Goal: Communication & Community: Answer question/provide support

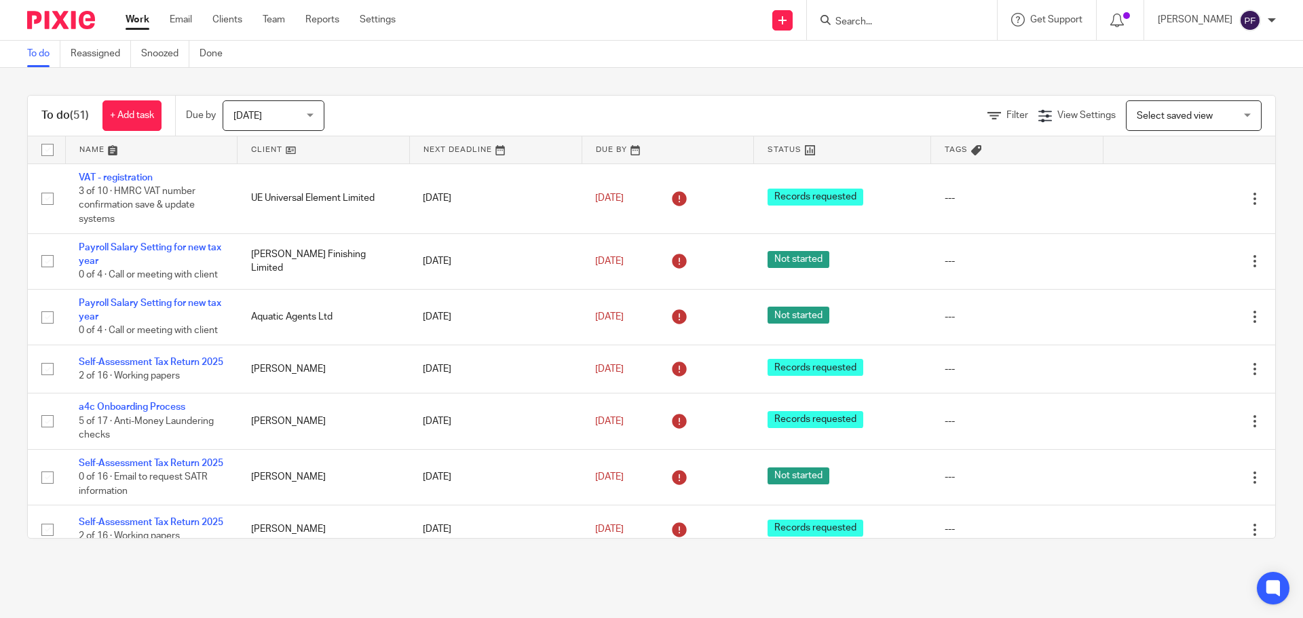
click at [893, 23] on input "Search" at bounding box center [895, 22] width 122 height 12
type input "369"
click at [905, 53] on link at bounding box center [953, 53] width 243 height 20
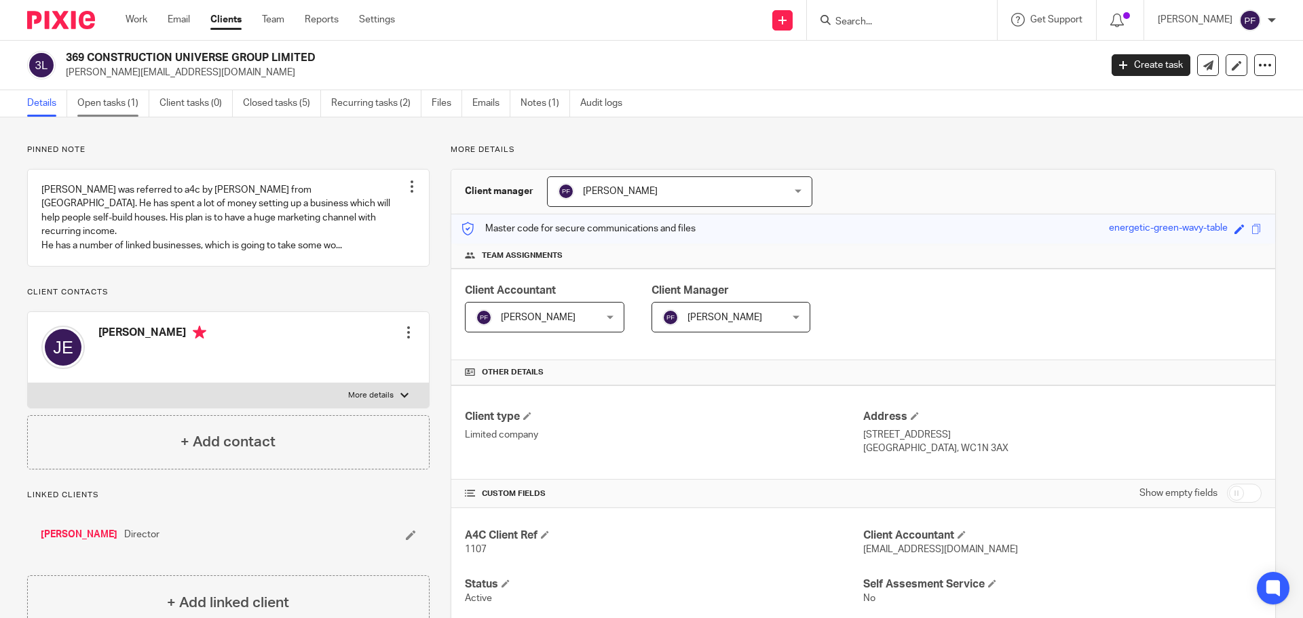
click at [128, 106] on link "Open tasks (1)" at bounding box center [113, 103] width 72 height 26
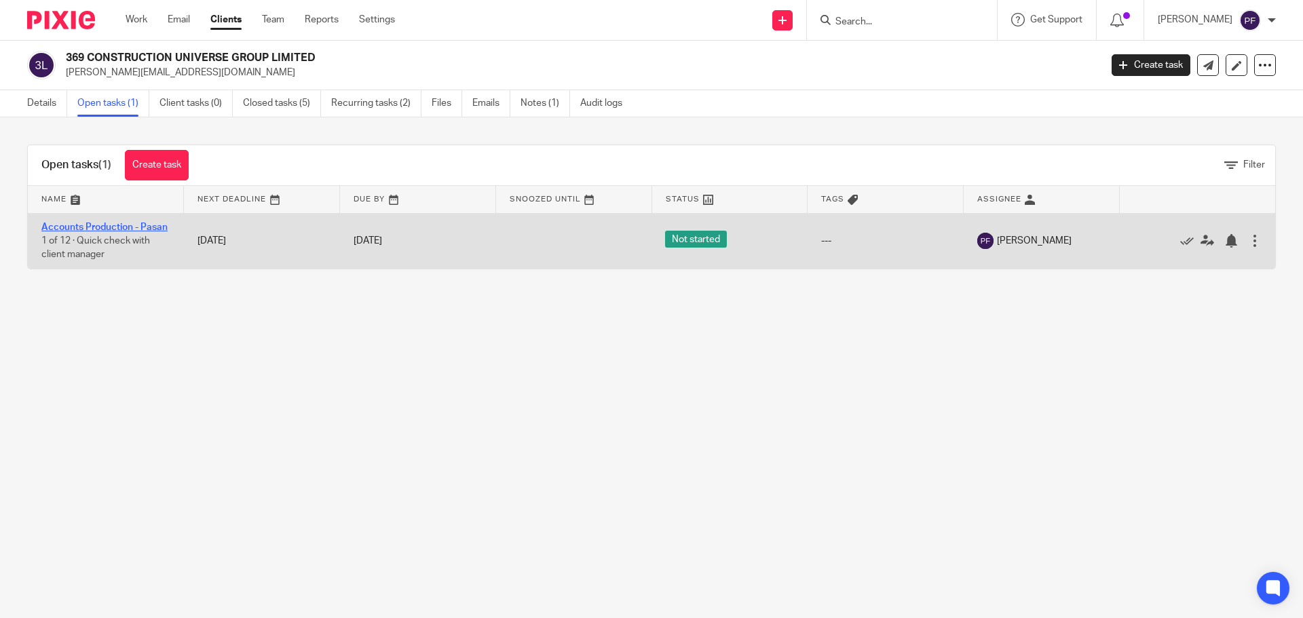
click at [113, 223] on link "Accounts Production - Pasan" at bounding box center [104, 228] width 126 height 10
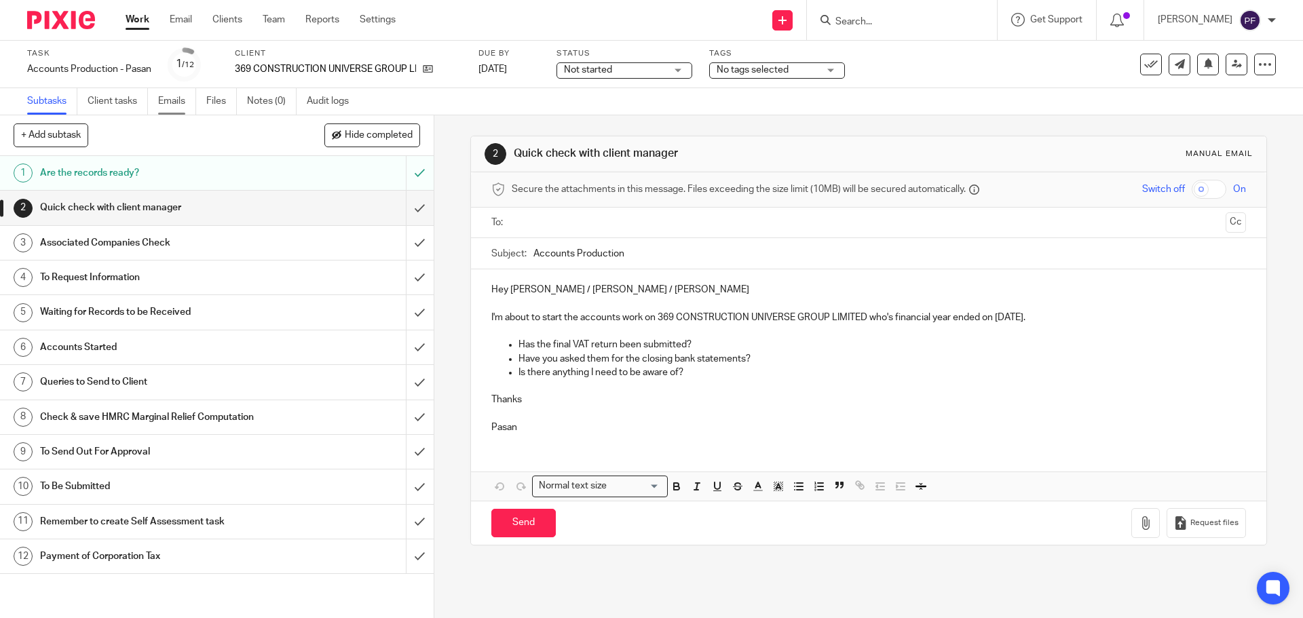
click at [174, 107] on link "Emails" at bounding box center [177, 101] width 38 height 26
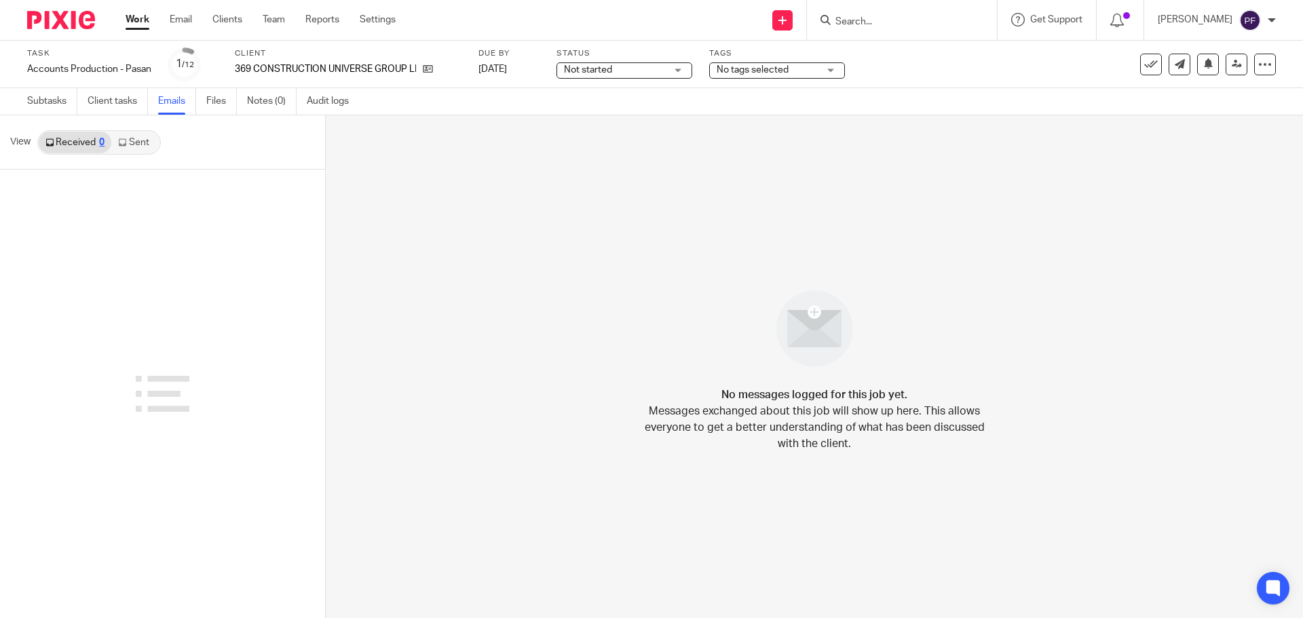
click at [134, 150] on link "Sent" at bounding box center [135, 143] width 48 height 22
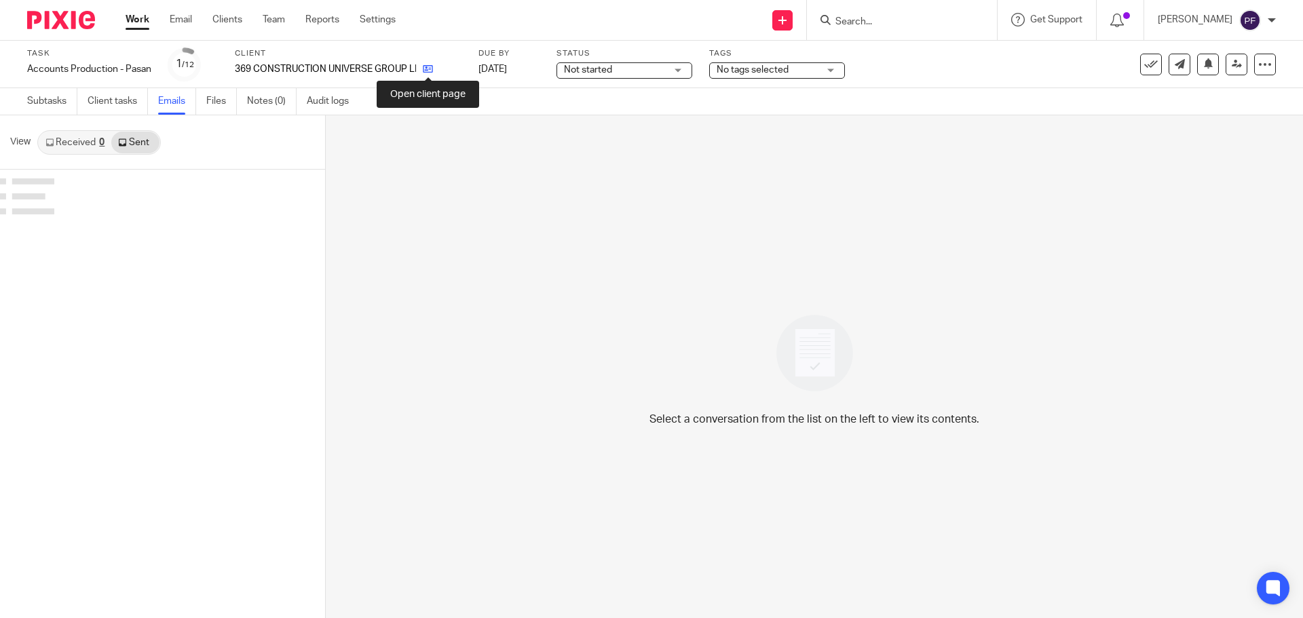
click at [431, 71] on icon at bounding box center [428, 69] width 10 height 10
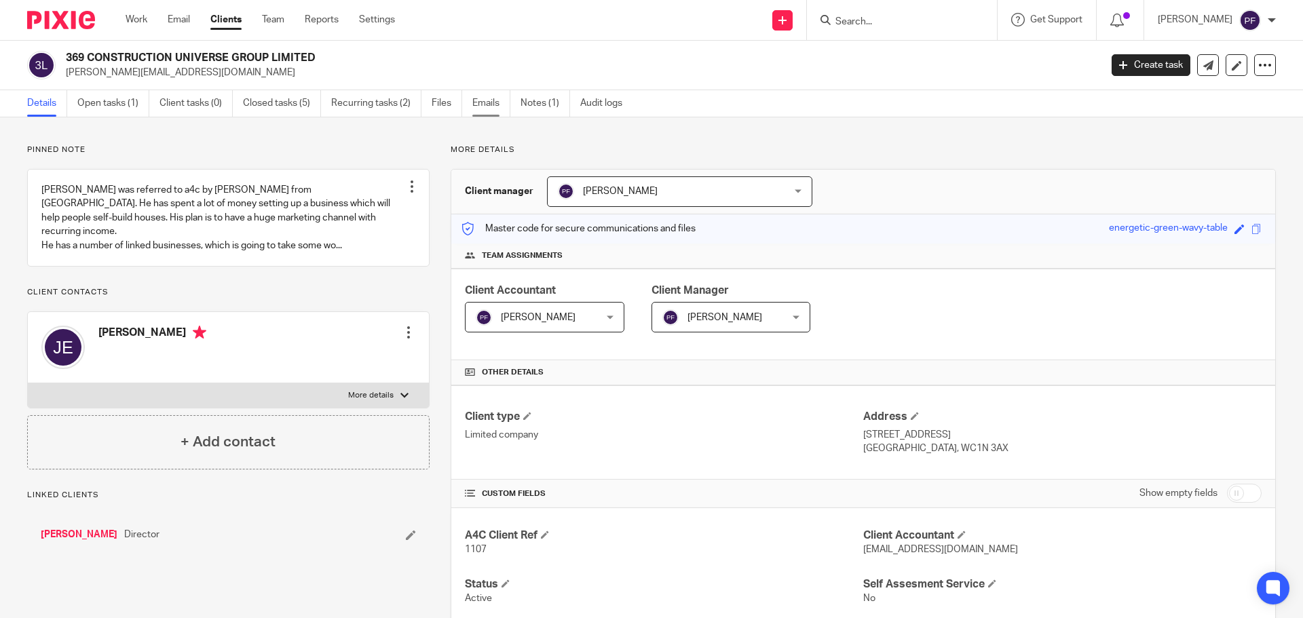
click at [500, 98] on link "Emails" at bounding box center [492, 103] width 38 height 26
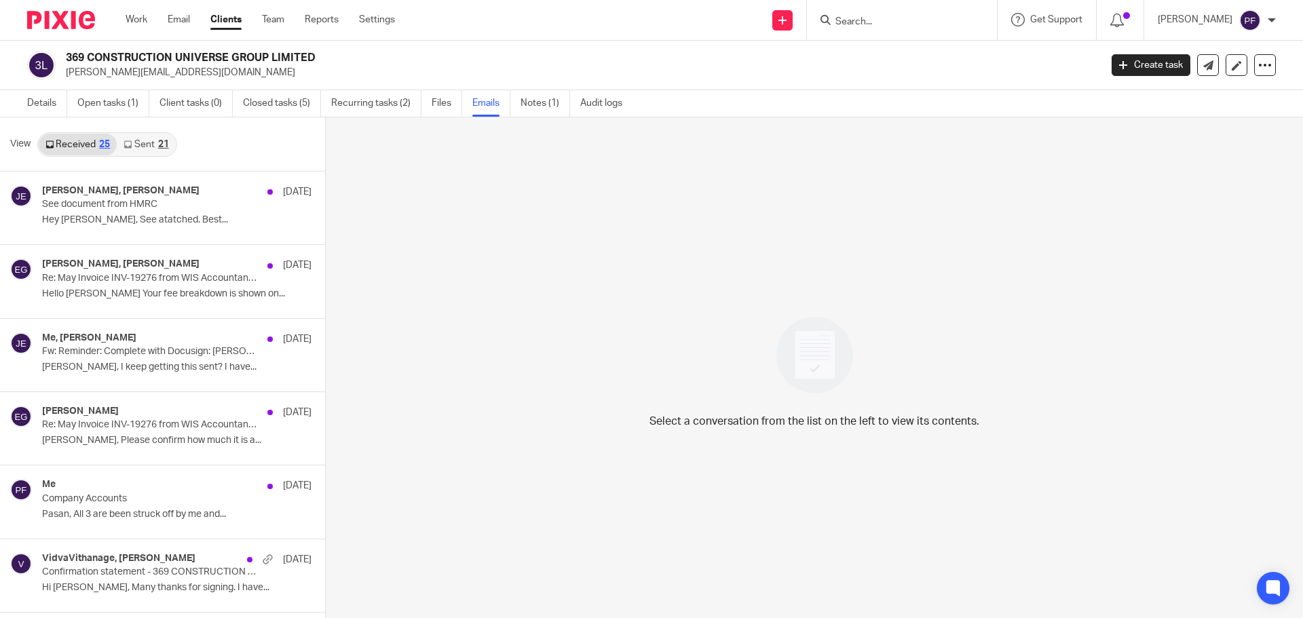
click at [152, 145] on link "Sent 21" at bounding box center [146, 145] width 58 height 22
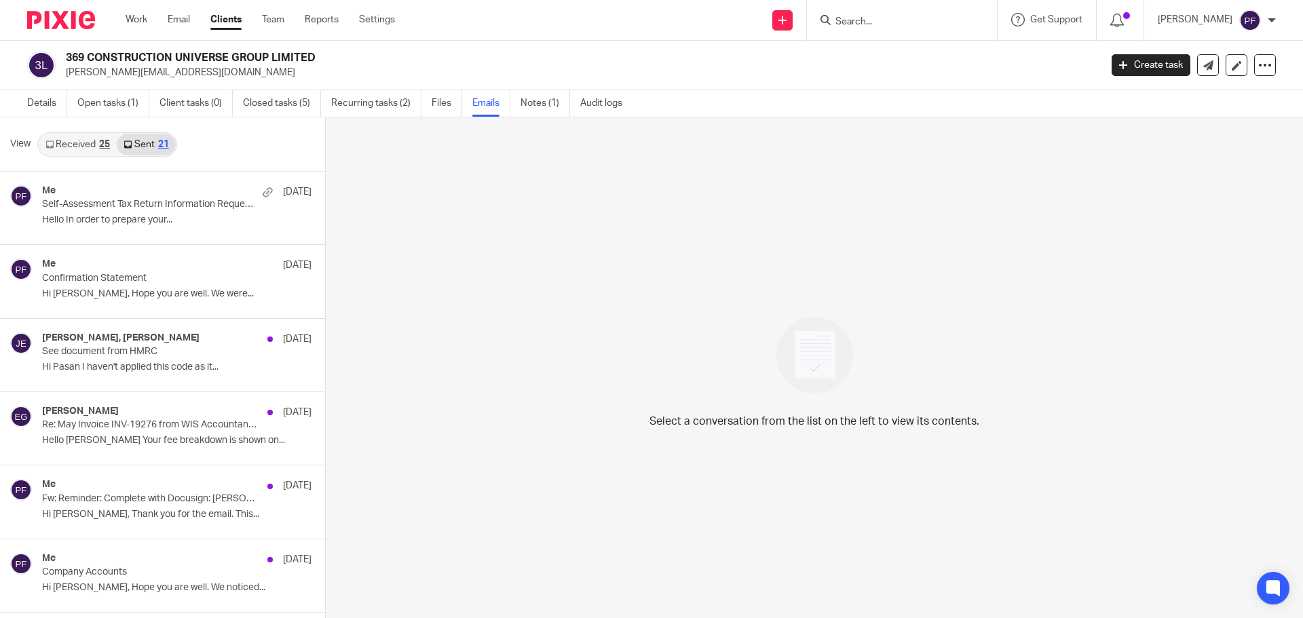
scroll to position [2, 0]
click at [116, 69] on p "[PERSON_NAME][EMAIL_ADDRESS][DOMAIN_NAME]" at bounding box center [579, 71] width 1026 height 14
copy main "john@369cug.com Create task Update from Companies House Export data Merge Archi…"
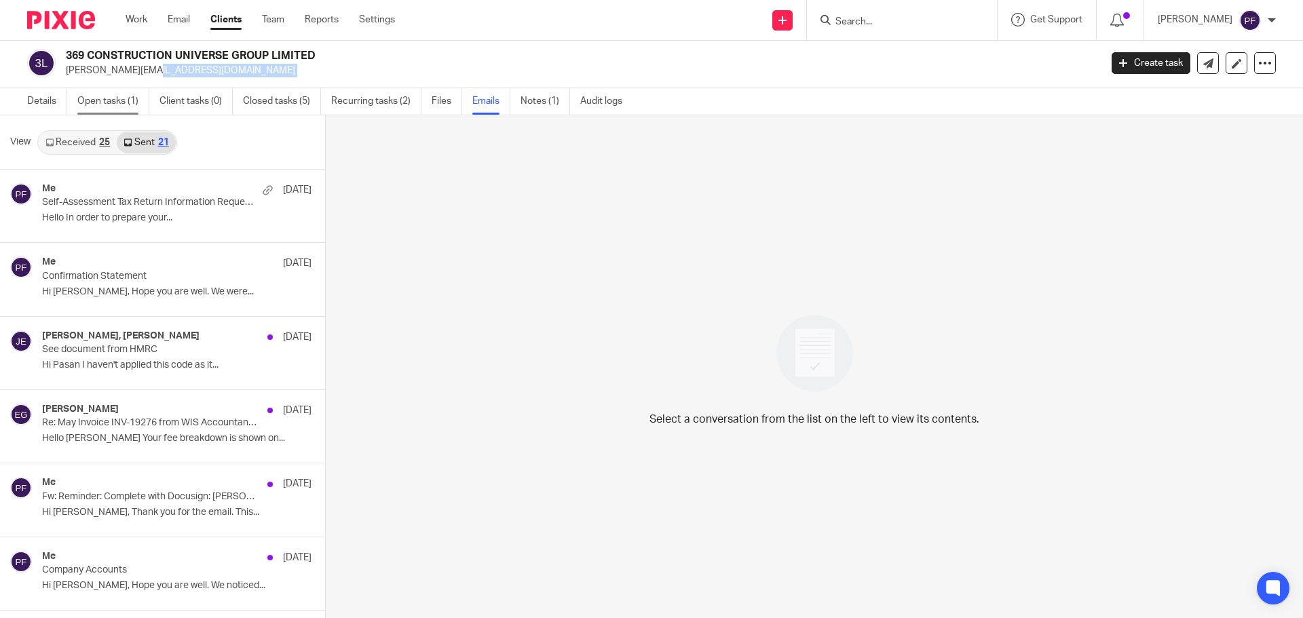
click at [120, 99] on link "Open tasks (1)" at bounding box center [113, 101] width 72 height 26
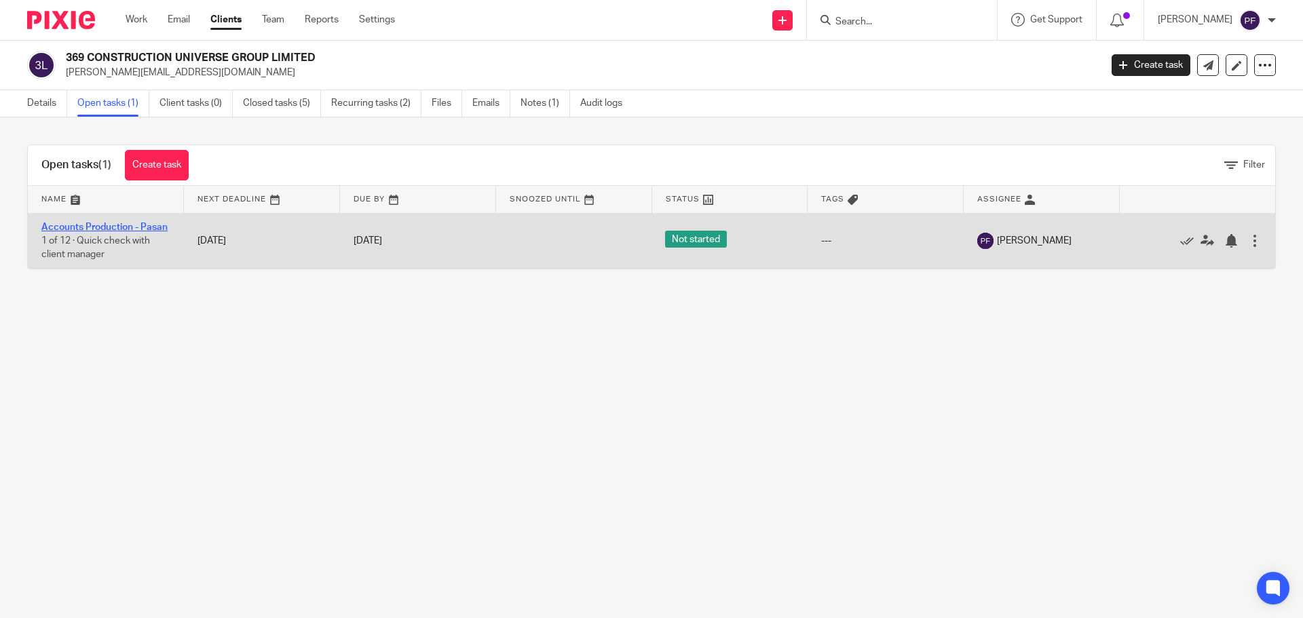
click at [69, 227] on link "Accounts Production - Pasan" at bounding box center [104, 228] width 126 height 10
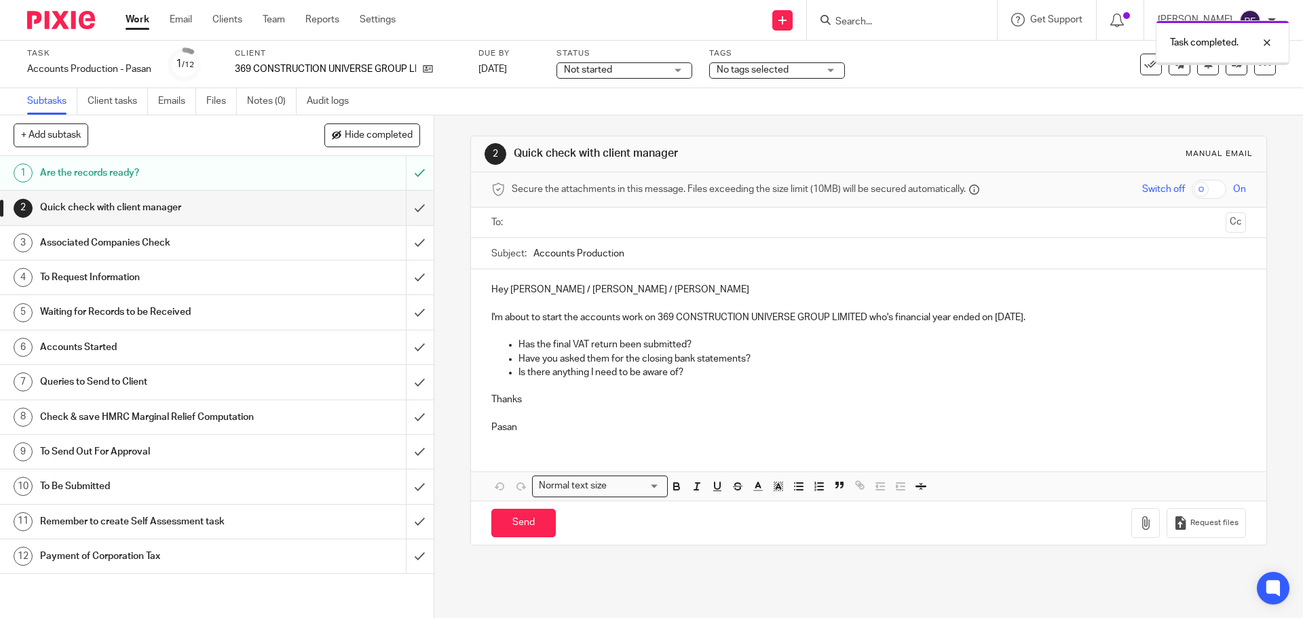
click at [403, 211] on input "submit" at bounding box center [217, 208] width 434 height 34
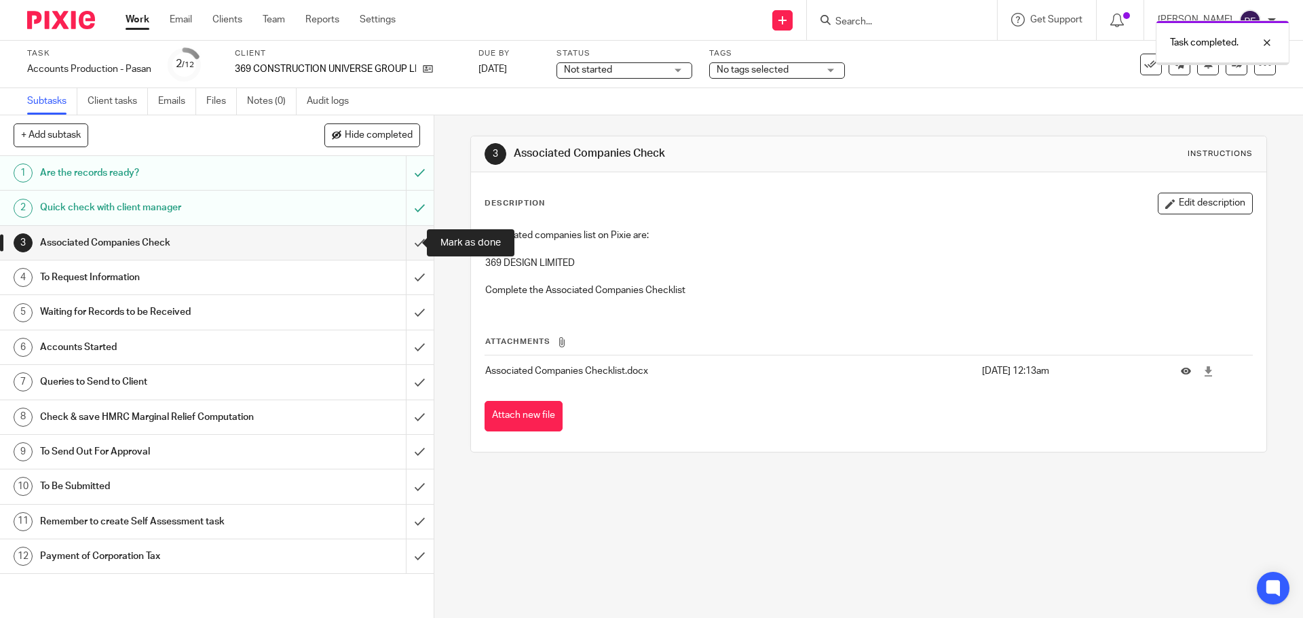
click at [404, 242] on input "submit" at bounding box center [217, 243] width 434 height 34
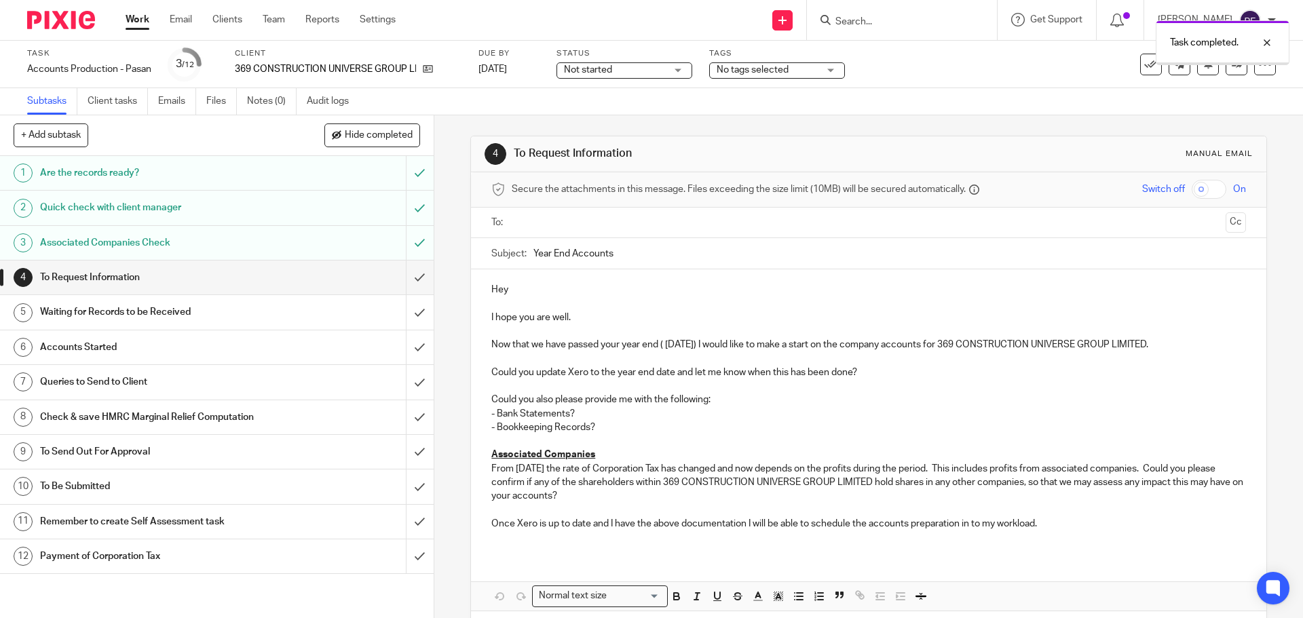
click at [518, 232] on ul at bounding box center [869, 223] width 712 height 22
click at [517, 225] on input "text" at bounding box center [868, 223] width 703 height 16
click at [537, 295] on p "Hey" at bounding box center [869, 293] width 754 height 14
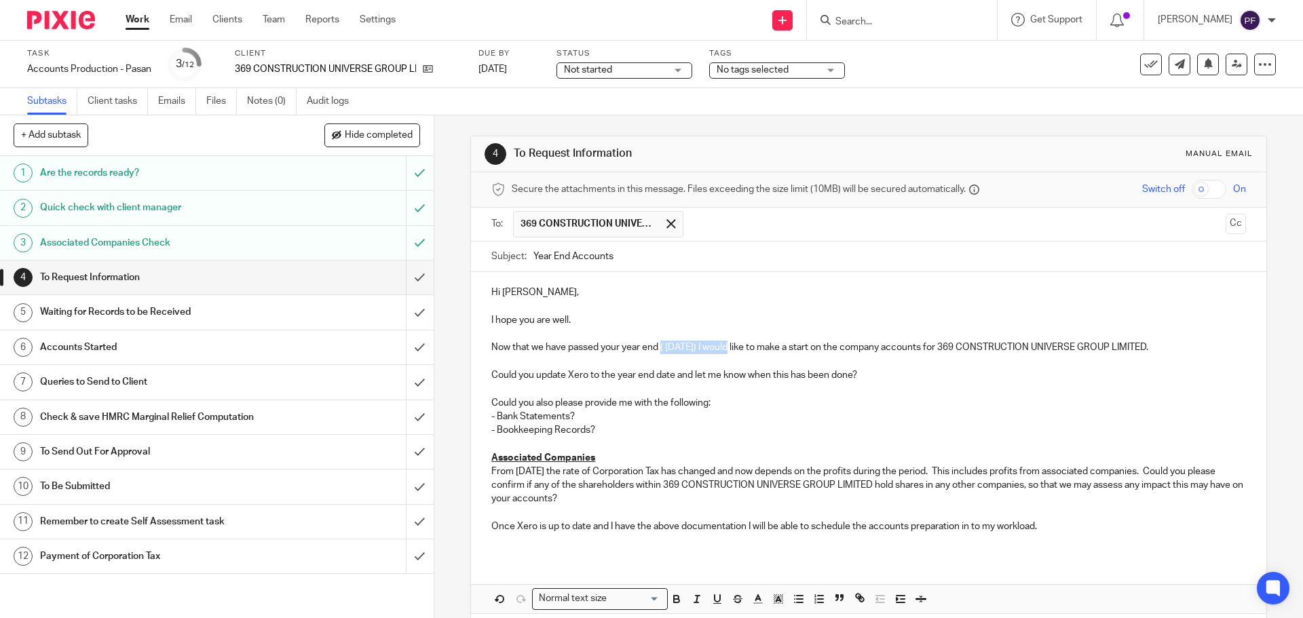
drag, startPoint x: 725, startPoint y: 347, endPoint x: 659, endPoint y: 345, distance: 66.6
click at [659, 345] on p "Now that we have passed your year end ( 28 Feb 2025) I would like to make a sta…" at bounding box center [869, 348] width 754 height 14
drag, startPoint x: 1183, startPoint y: 349, endPoint x: 486, endPoint y: 342, distance: 697.3
click at [486, 342] on div "Hi John, I hope you are well. Now that we have passed your year end ( 28 Feb 20…" at bounding box center [868, 414] width 795 height 285
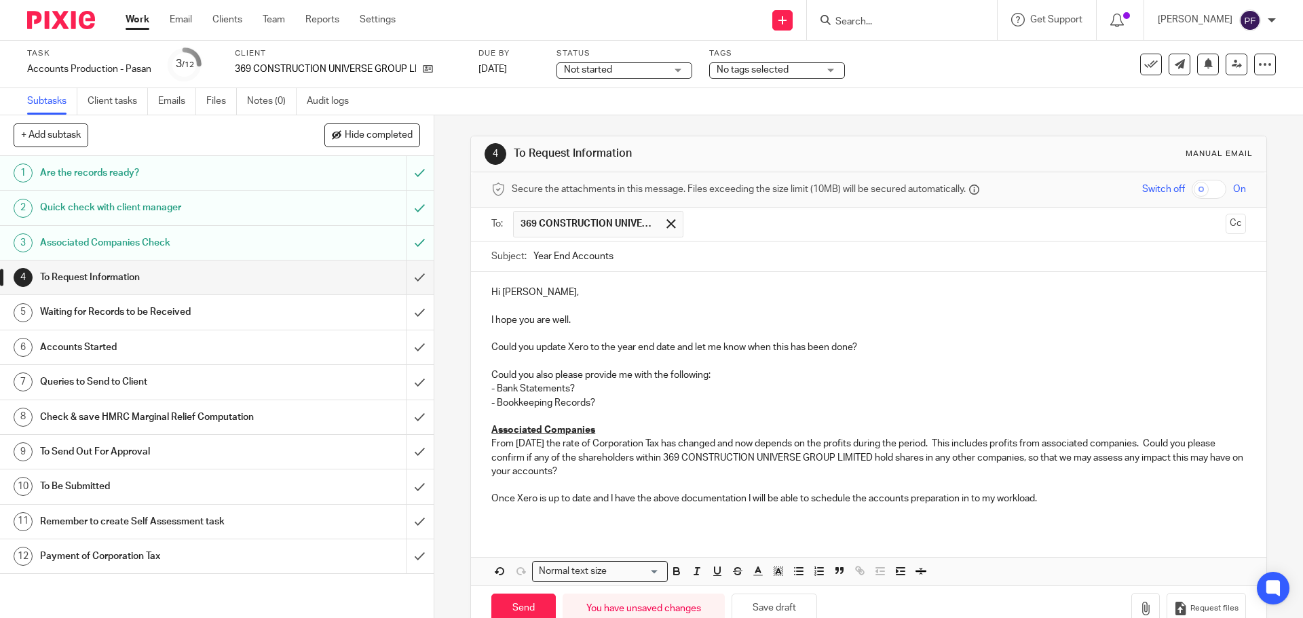
click at [580, 387] on p "- Bank Statements?" at bounding box center [869, 389] width 754 height 14
drag, startPoint x: 596, startPoint y: 405, endPoint x: 485, endPoint y: 404, distance: 110.7
click at [485, 404] on div "Hi John, I hope you are well. Could you update Xero to the year end date and le…" at bounding box center [868, 401] width 795 height 258
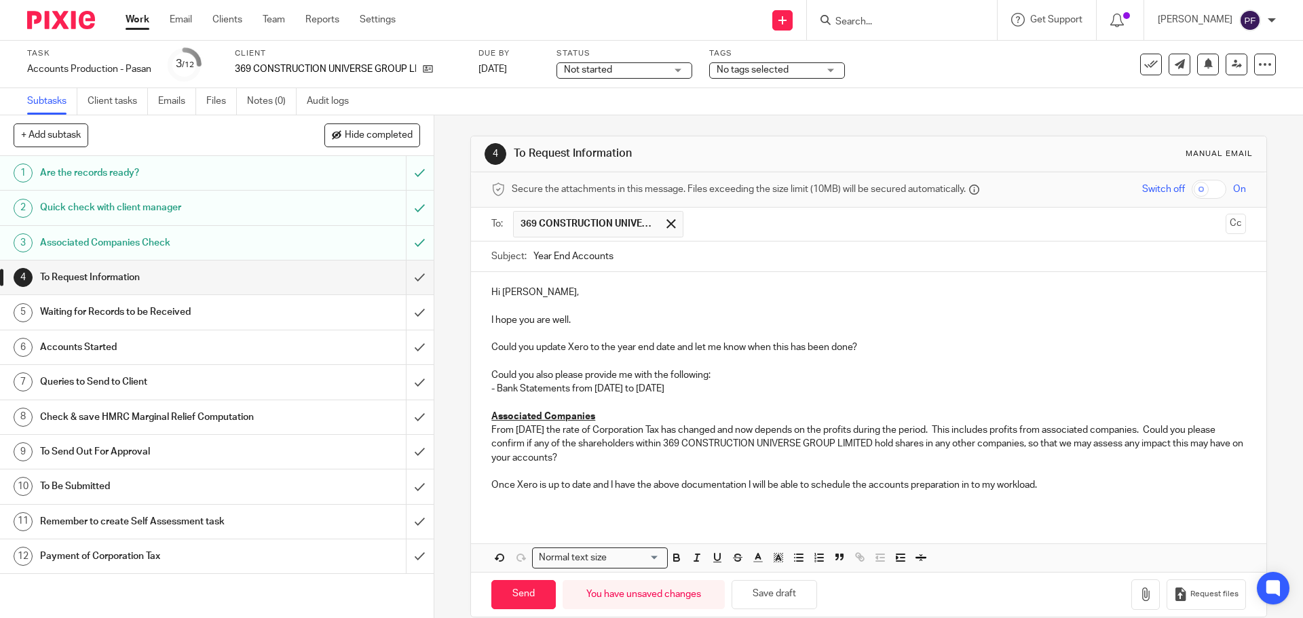
click at [1040, 480] on p "Once Xero is up to date and I have the above documentation I will be able to sc…" at bounding box center [869, 486] width 754 height 14
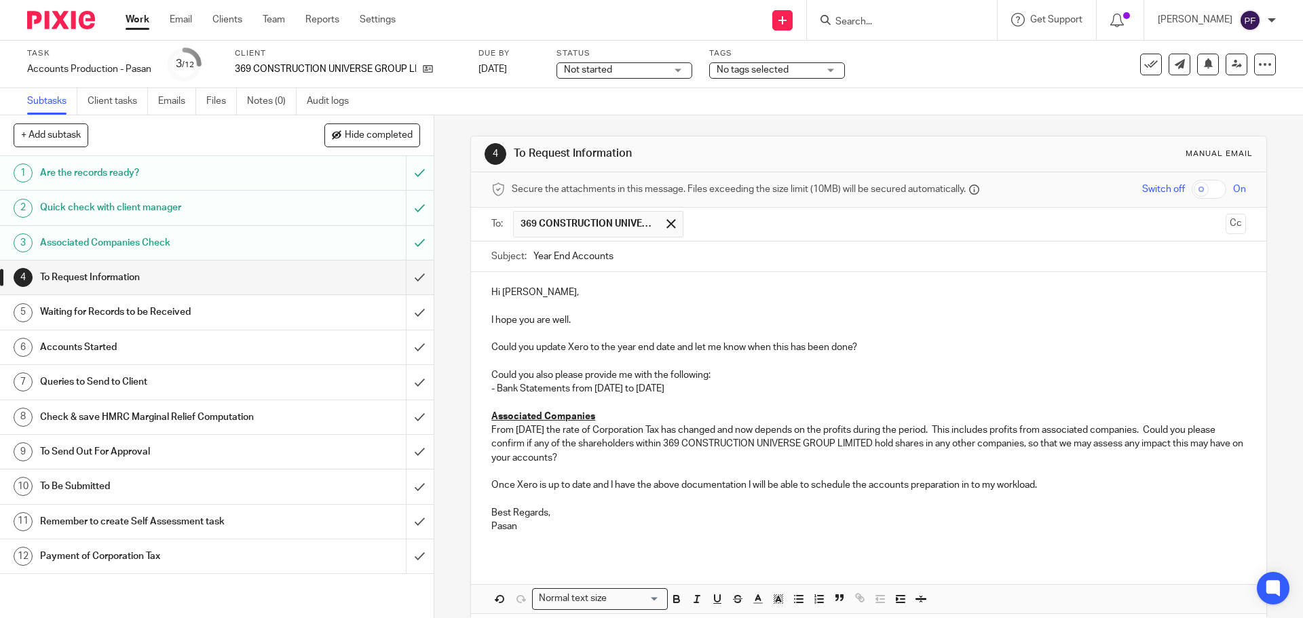
scroll to position [61, 0]
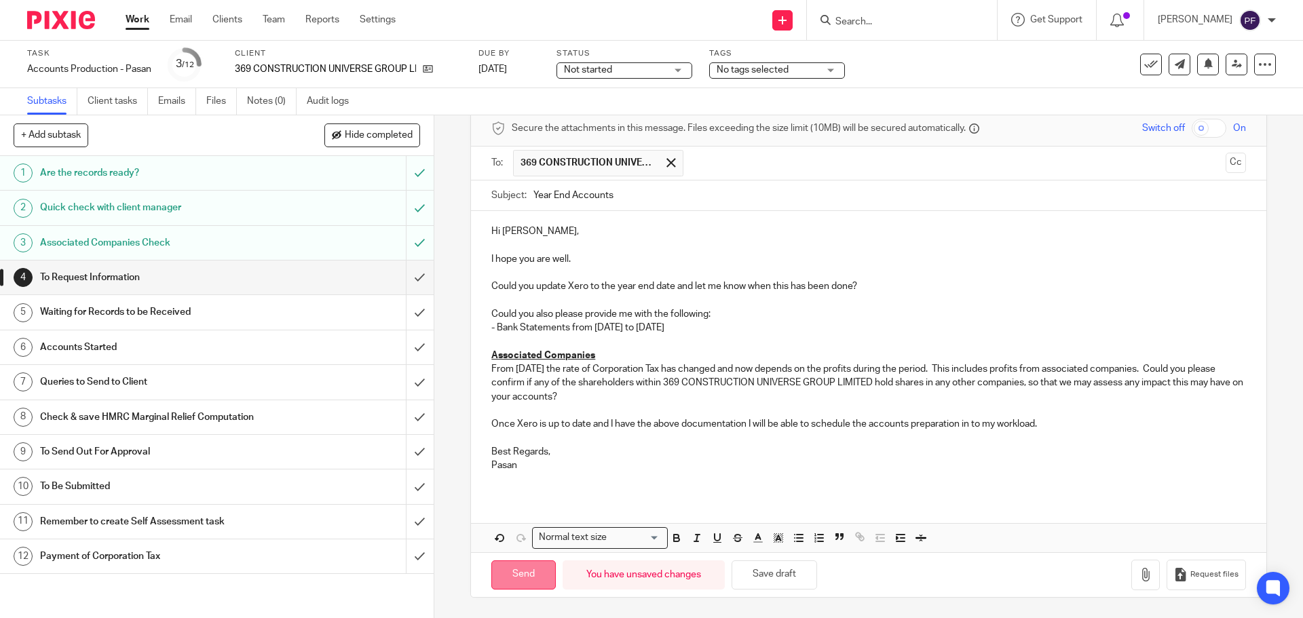
click at [542, 578] on input "Send" at bounding box center [524, 575] width 64 height 29
type input "Sent"
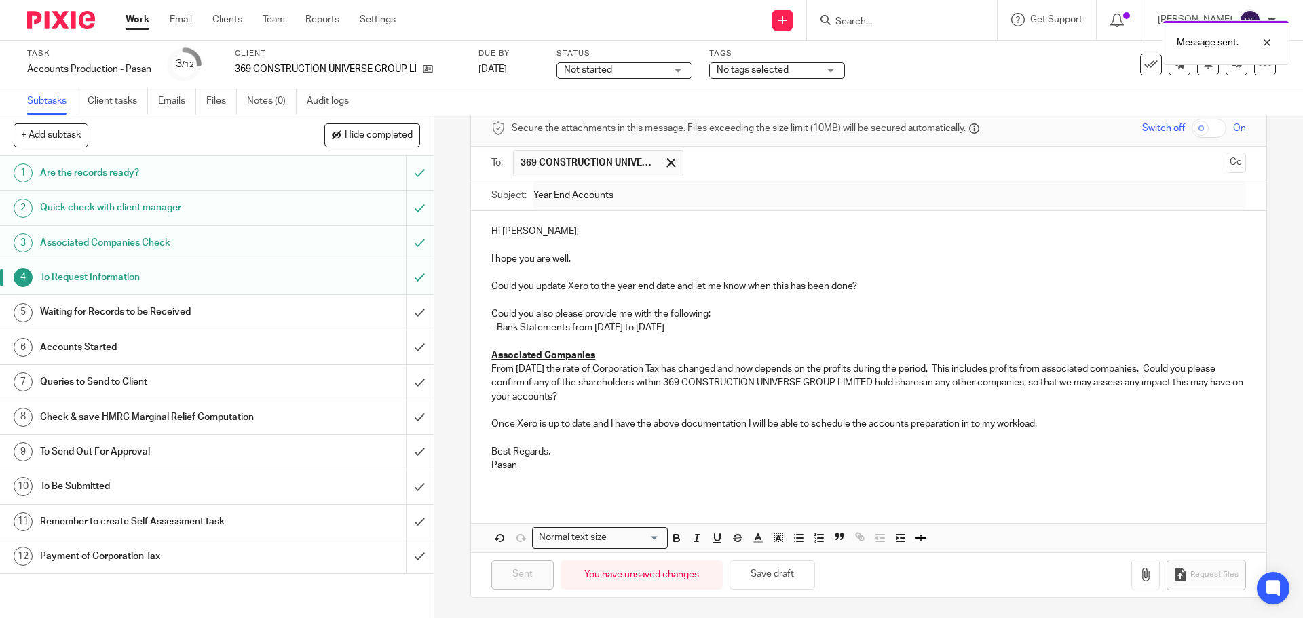
click at [145, 15] on link "Work" at bounding box center [138, 20] width 24 height 14
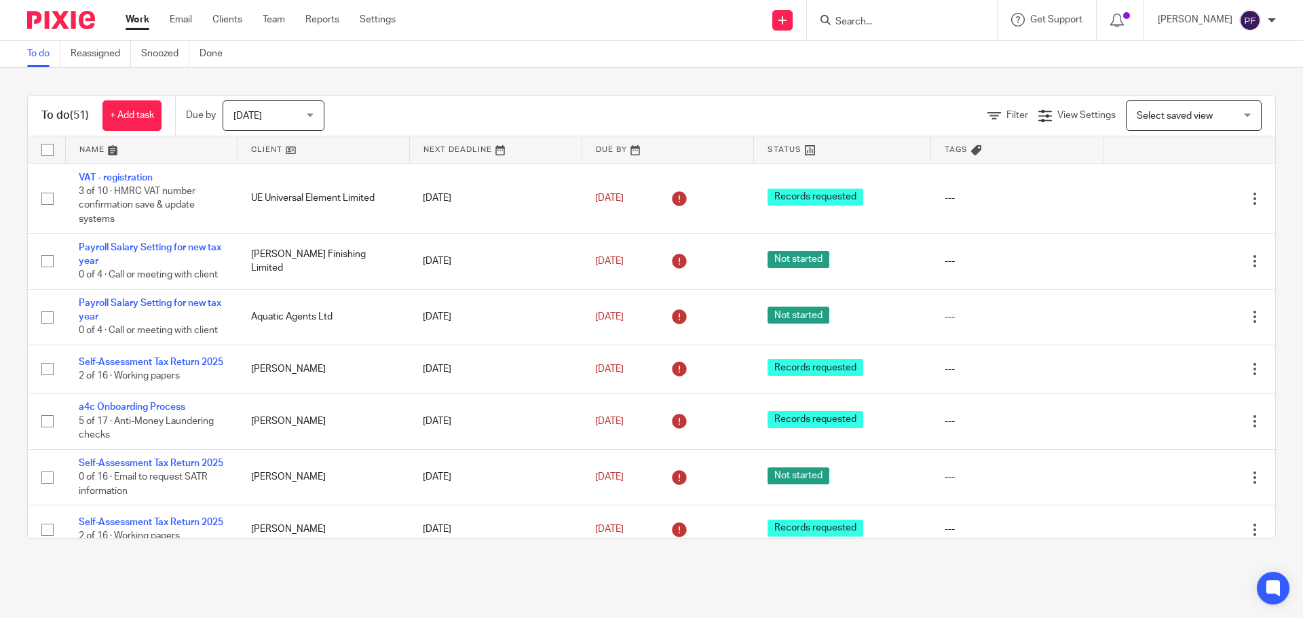
click at [871, 22] on input "Search" at bounding box center [895, 22] width 122 height 12
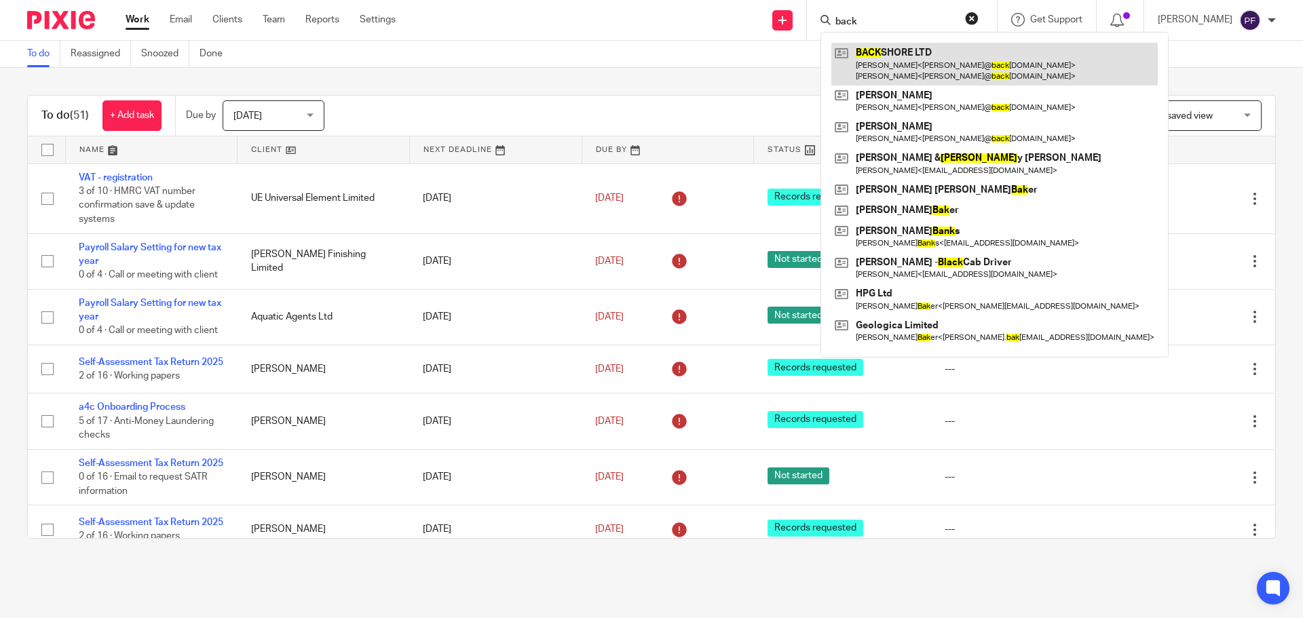
type input "back"
click at [879, 59] on link at bounding box center [995, 64] width 327 height 42
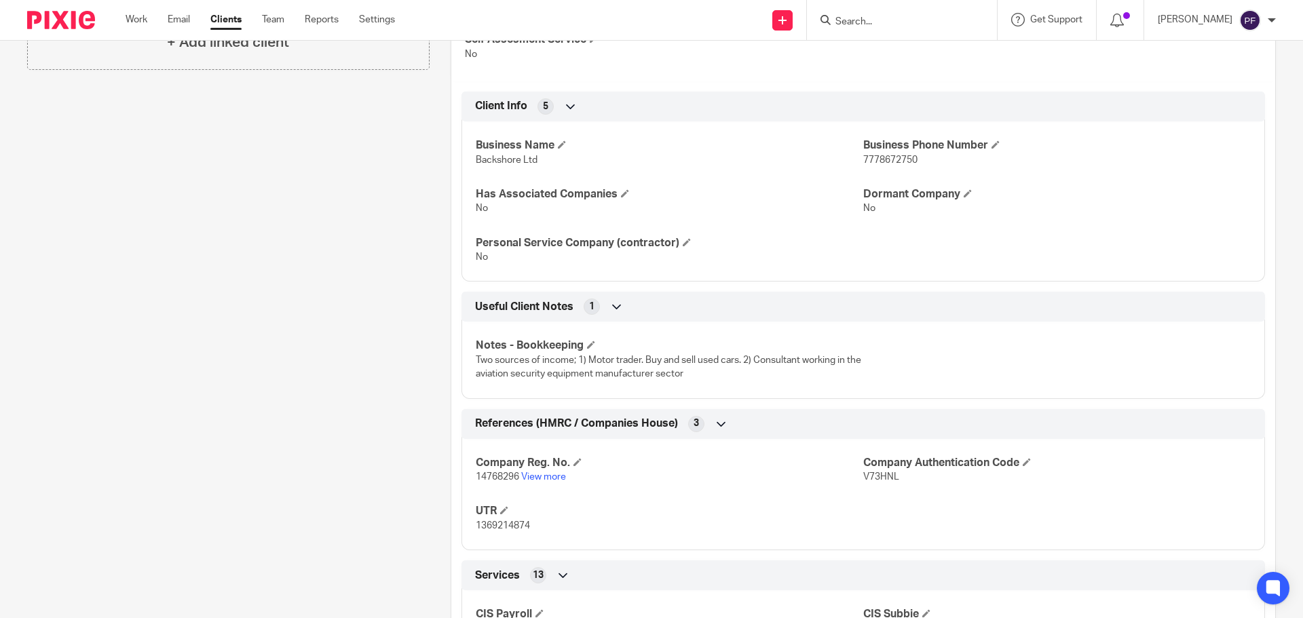
scroll to position [595, 0]
click at [608, 360] on span "Two sources of income; 1) Motor trader. Buy and sell used cars. 2) Consultant w…" at bounding box center [669, 365] width 386 height 23
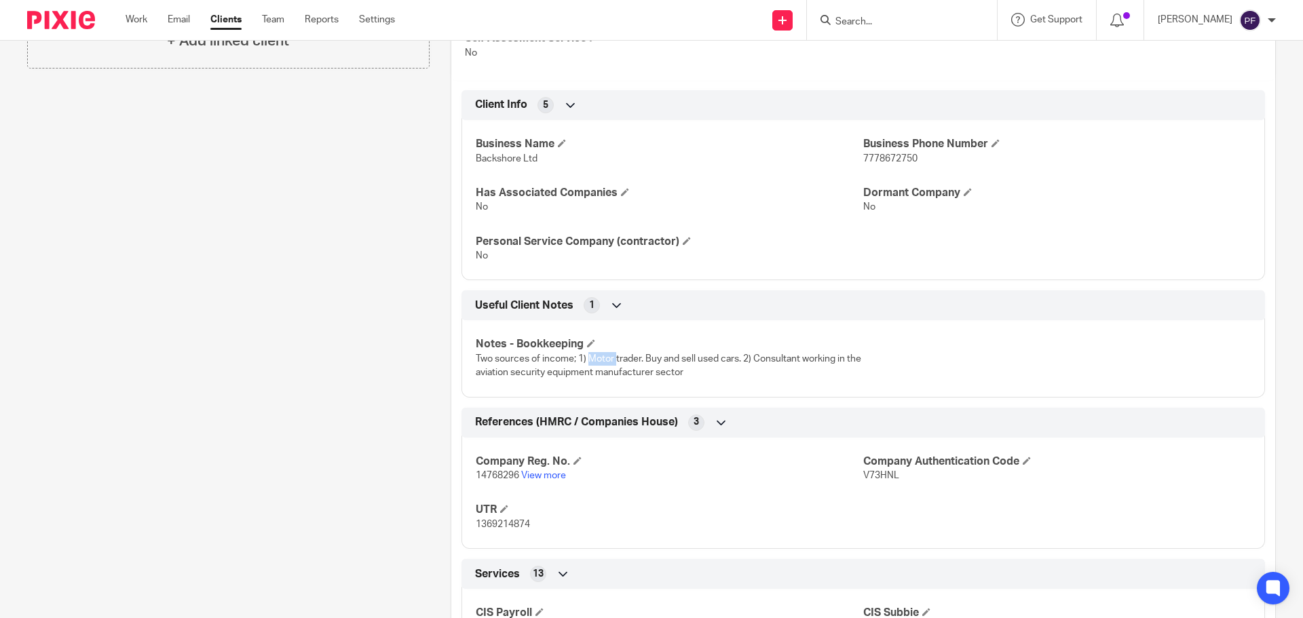
click at [608, 360] on span "Two sources of income; 1) Motor trader. Buy and sell used cars. 2) Consultant w…" at bounding box center [669, 365] width 386 height 23
click at [575, 375] on span "Two sources of income; 1) Motor trader. Buy and sell used cars. 2) Consultant w…" at bounding box center [669, 365] width 386 height 23
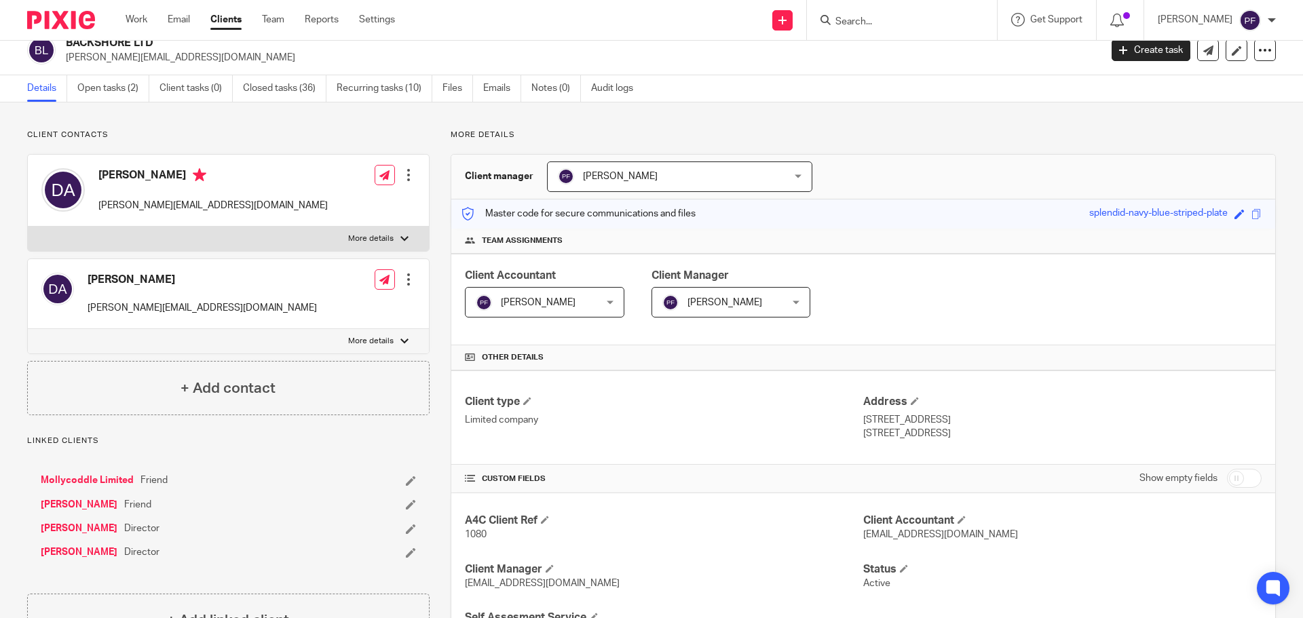
scroll to position [0, 0]
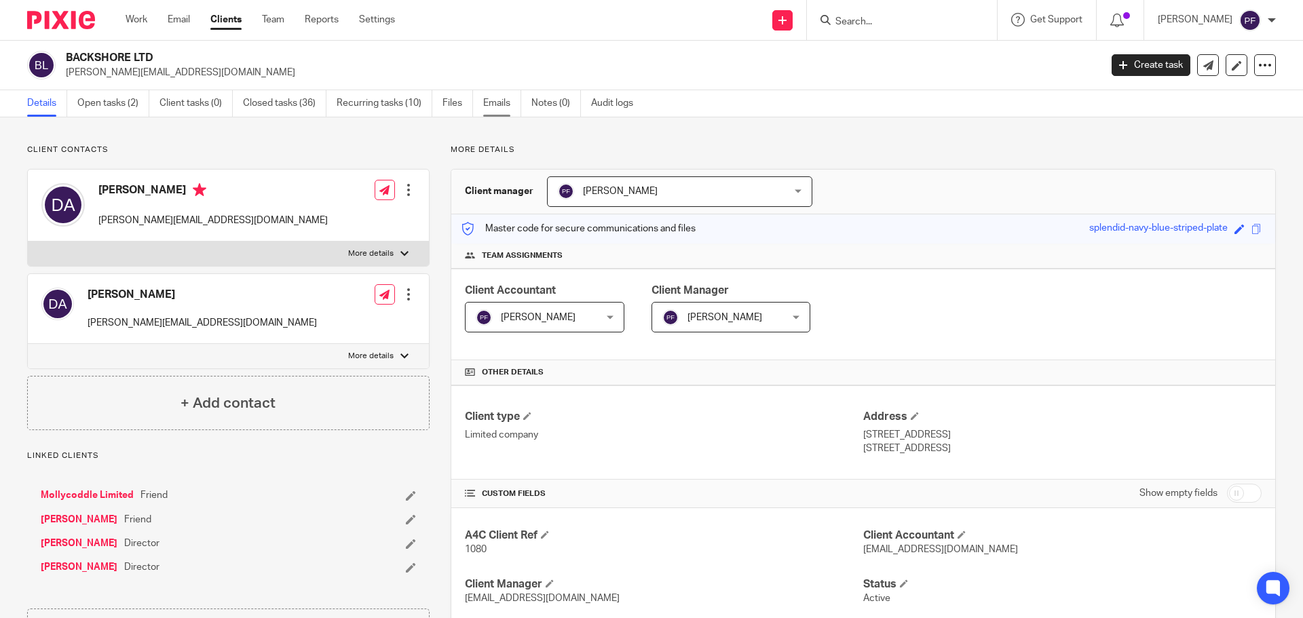
click at [498, 104] on link "Emails" at bounding box center [502, 103] width 38 height 26
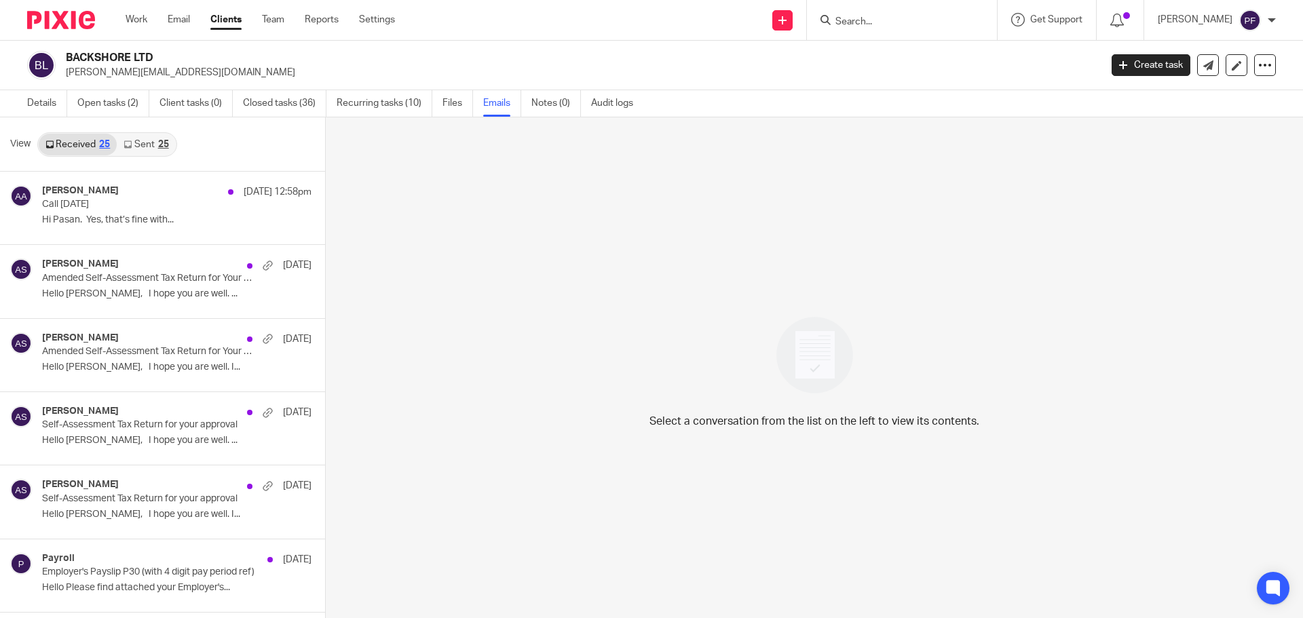
click at [136, 147] on link "Sent 25" at bounding box center [146, 145] width 58 height 22
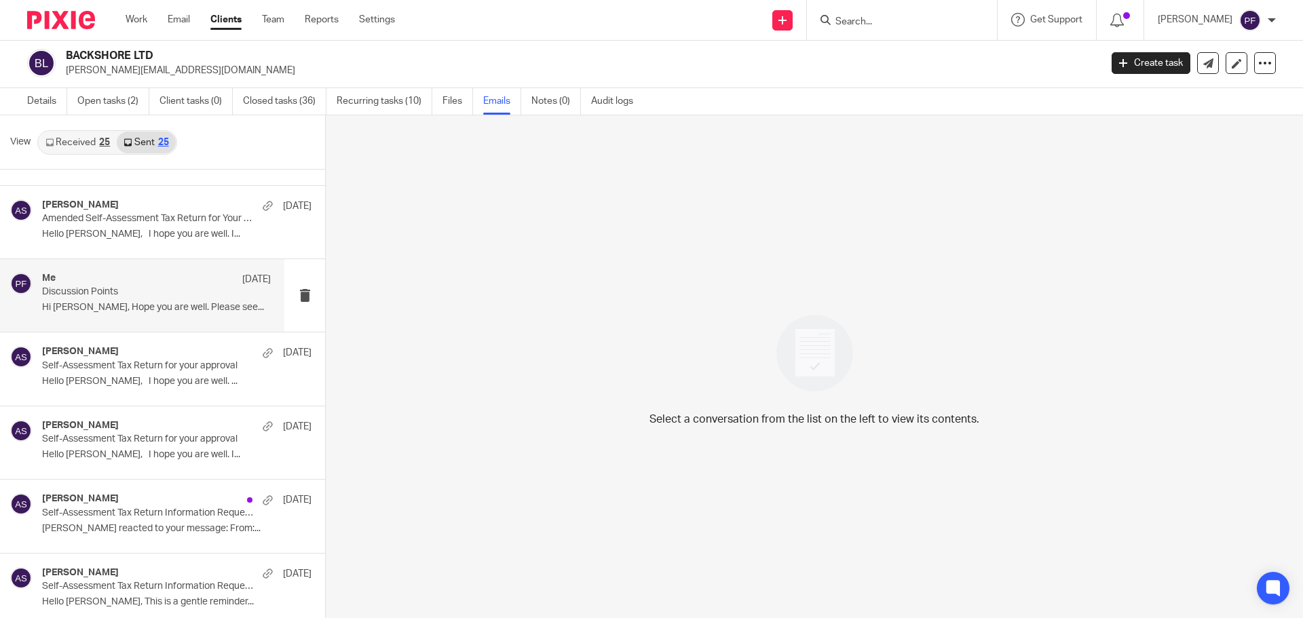
scroll to position [132, 0]
click at [137, 300] on div "Me [DATE] Discussion Points Hi [PERSON_NAME], Hope you are well. Please see..." at bounding box center [156, 294] width 229 height 45
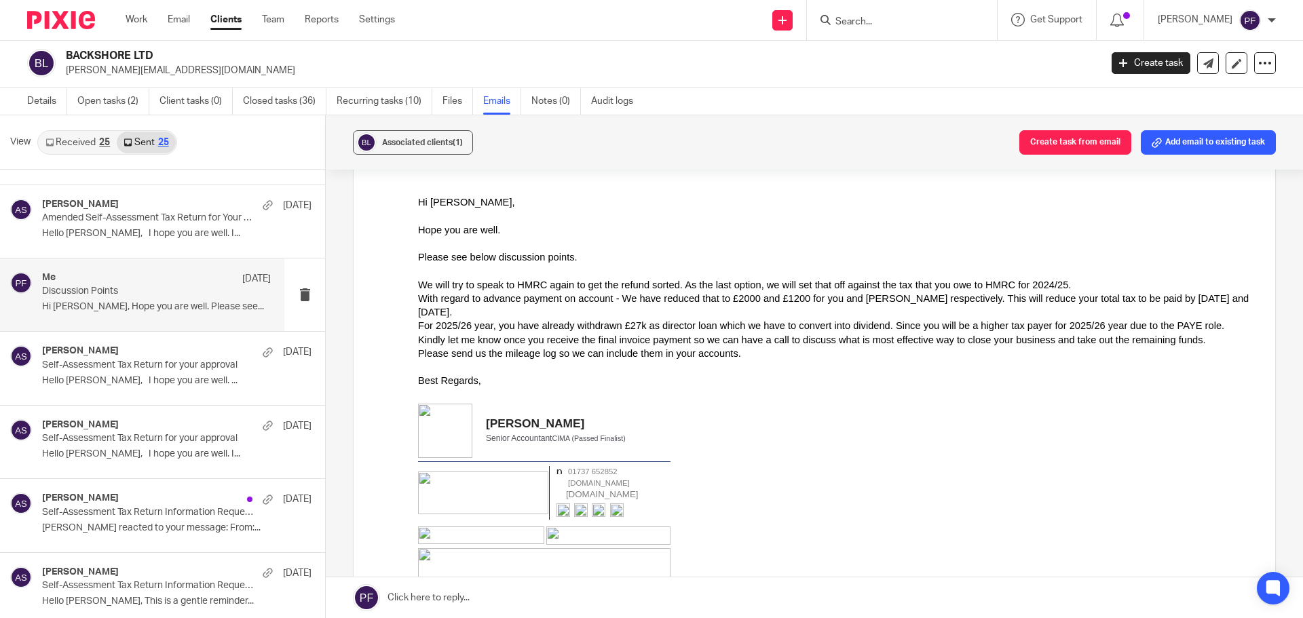
scroll to position [107, 0]
click at [678, 297] on div "With regard to advance payment on account - We have reduced that to £2000 and £…" at bounding box center [836, 307] width 837 height 28
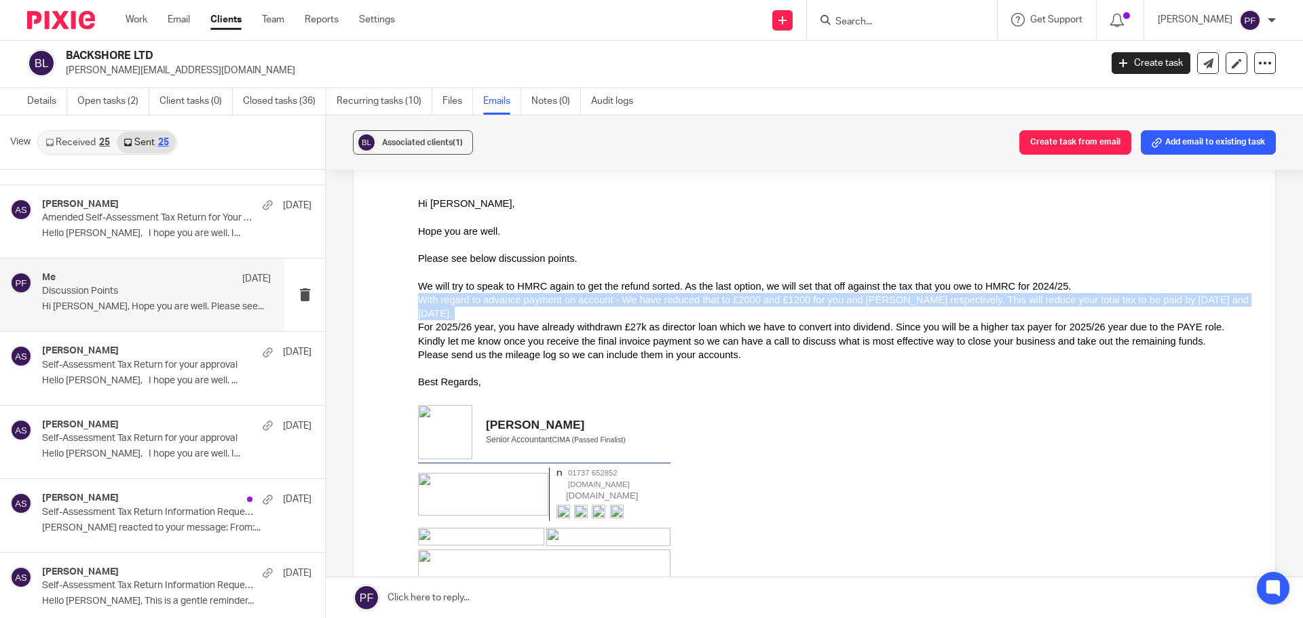
click at [678, 297] on div "With regard to advance payment on account - We have reduced that to £2000 and £…" at bounding box center [836, 307] width 837 height 28
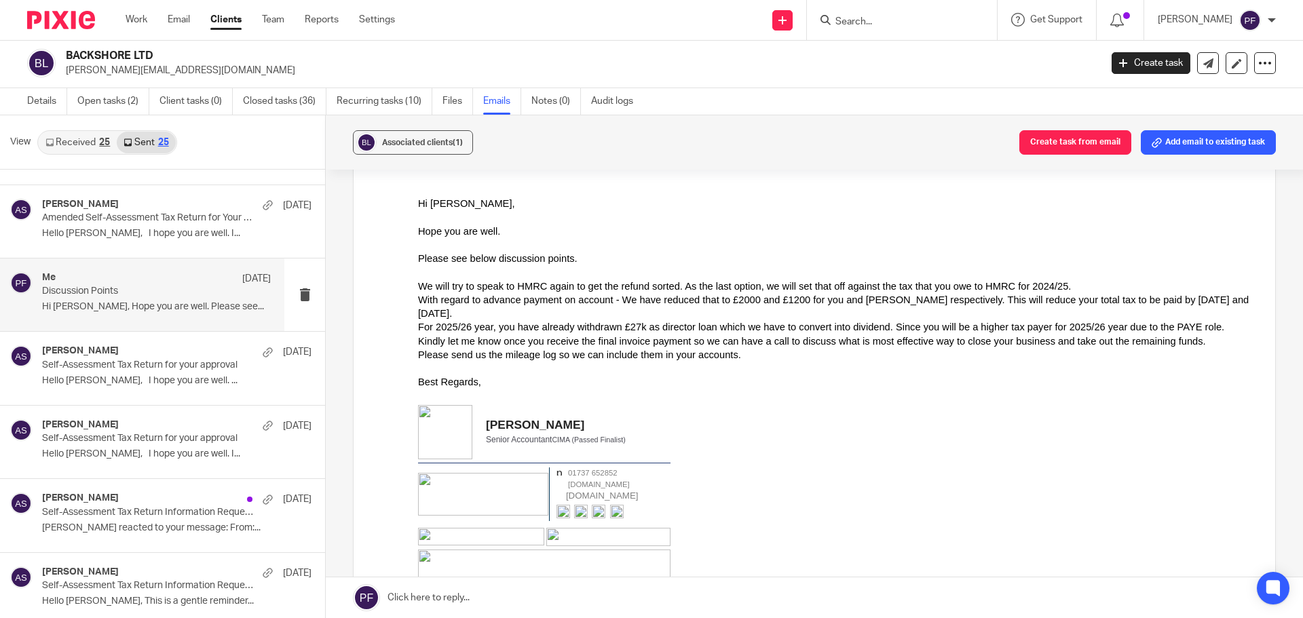
click at [668, 335] on div "Kindly let me know once you receive the final invoice payment so we can have a …" at bounding box center [836, 342] width 837 height 14
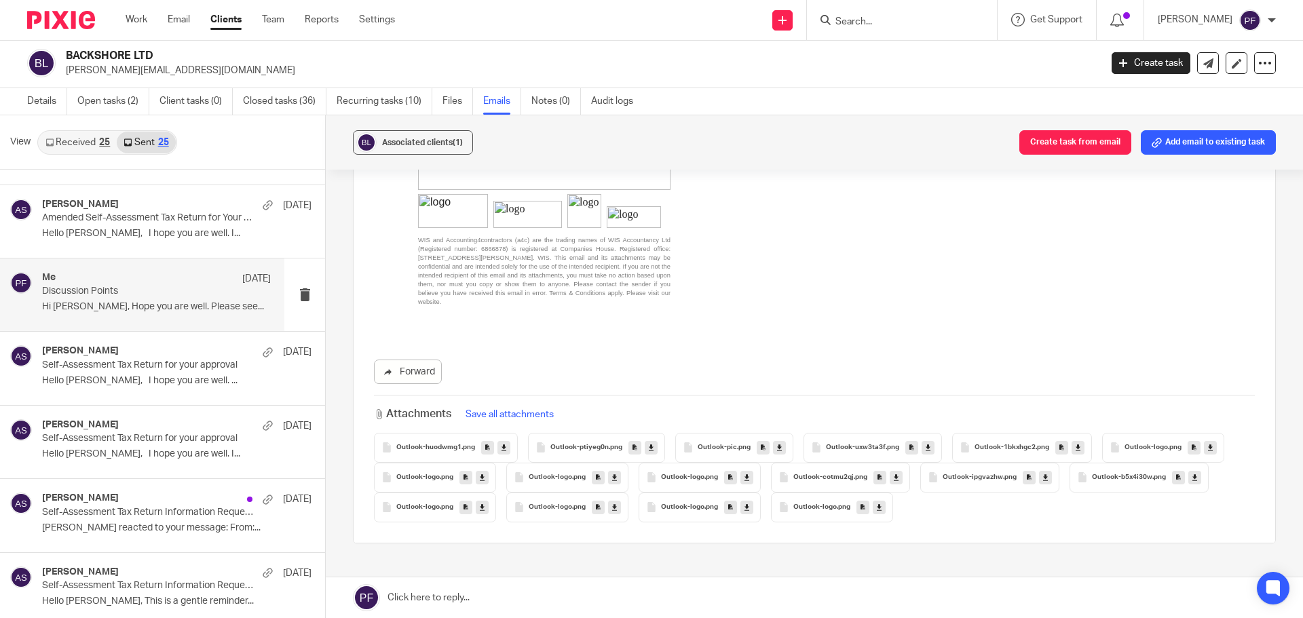
scroll to position [541, 0]
click at [170, 363] on p "Self-Assessment Tax Return for your approval" at bounding box center [133, 366] width 183 height 12
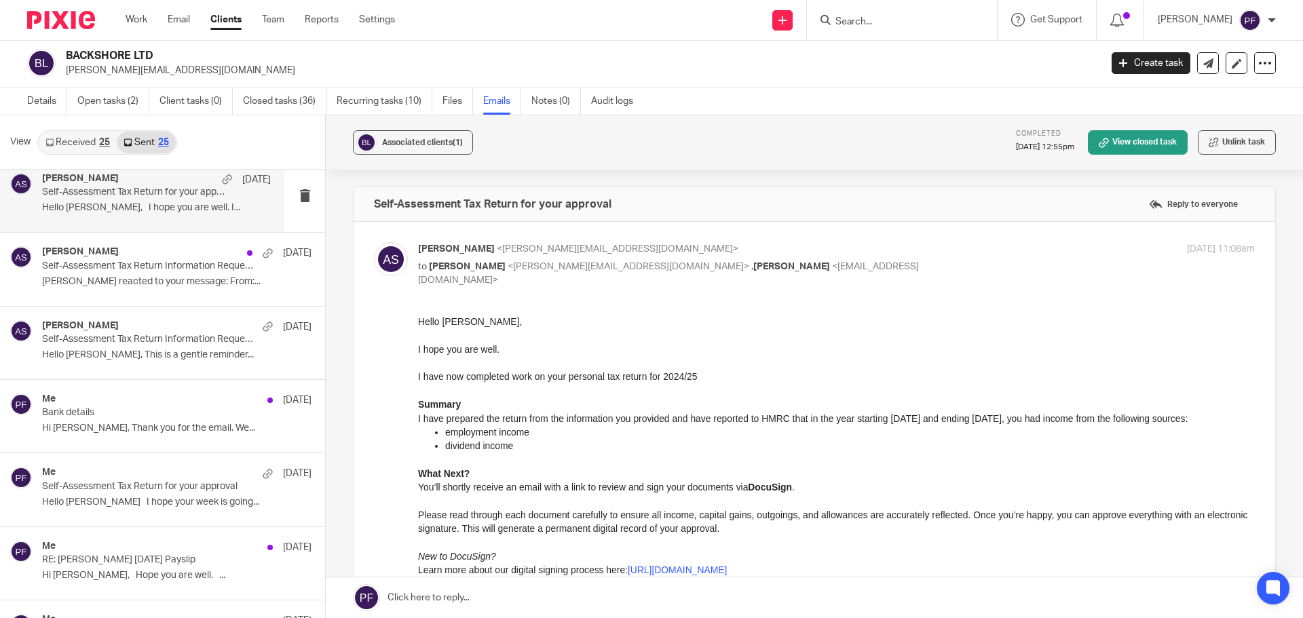
scroll to position [379, 0]
click at [148, 442] on div "Me [DATE] Bank details Hi [PERSON_NAME], Thank you for the email. We..." at bounding box center [162, 416] width 325 height 73
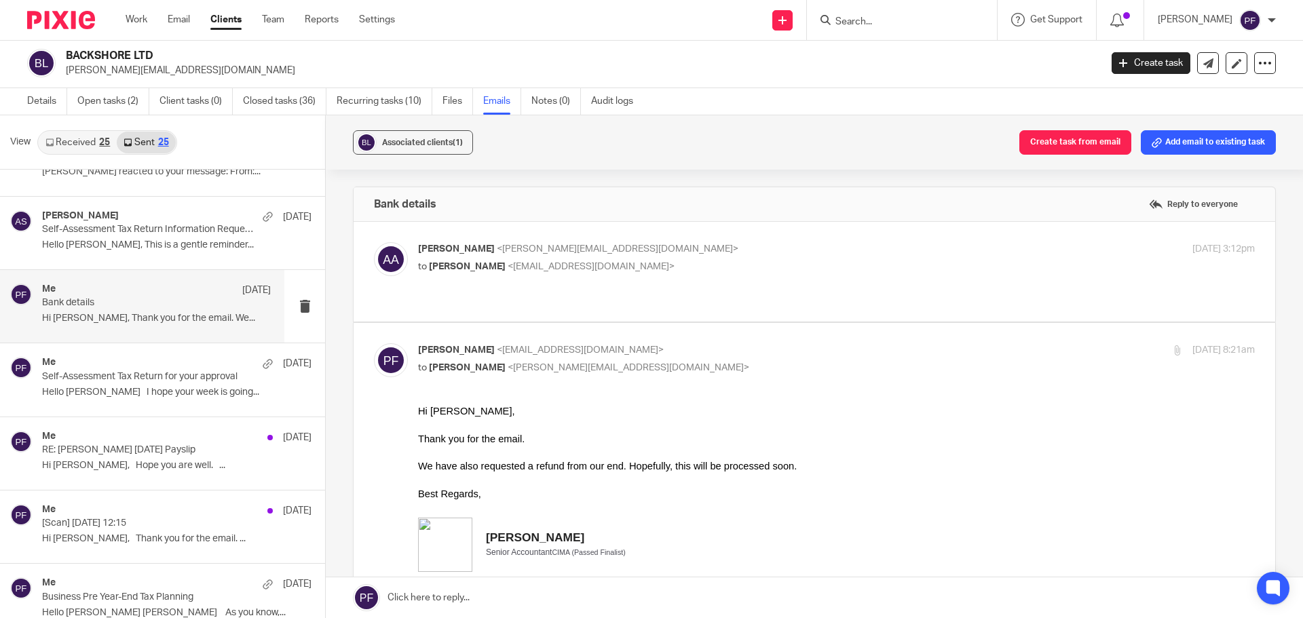
scroll to position [500, 0]
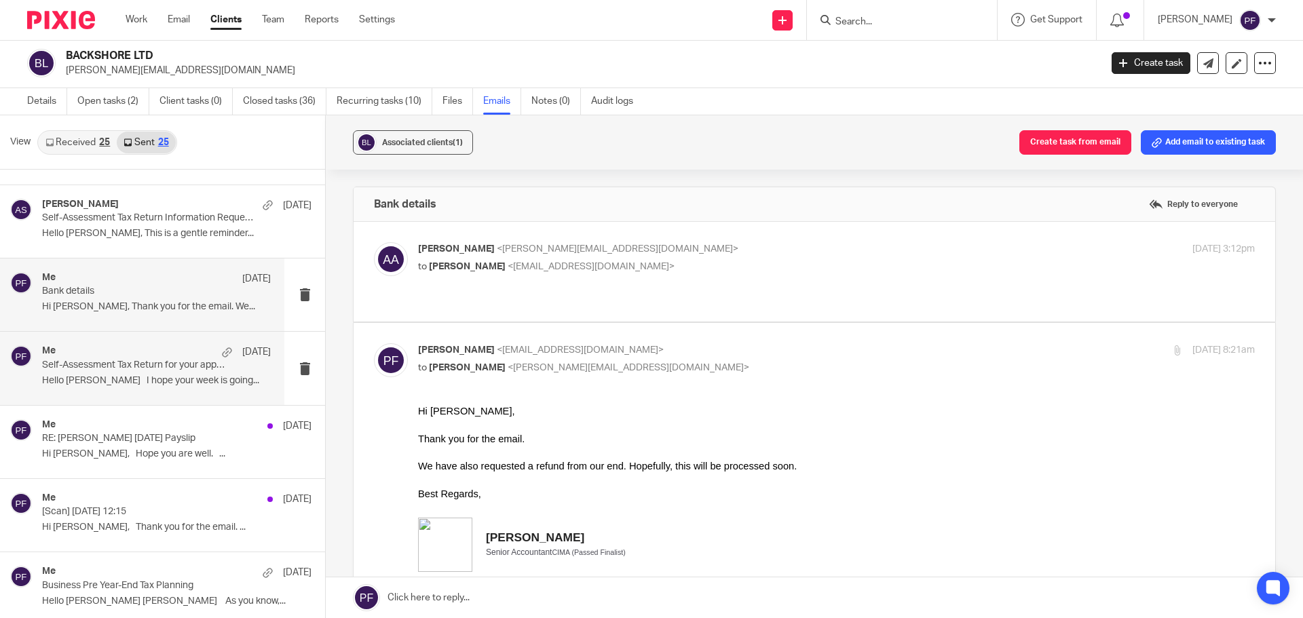
click at [143, 384] on p "Hello [PERSON_NAME] I hope your week is going..." at bounding box center [156, 381] width 229 height 12
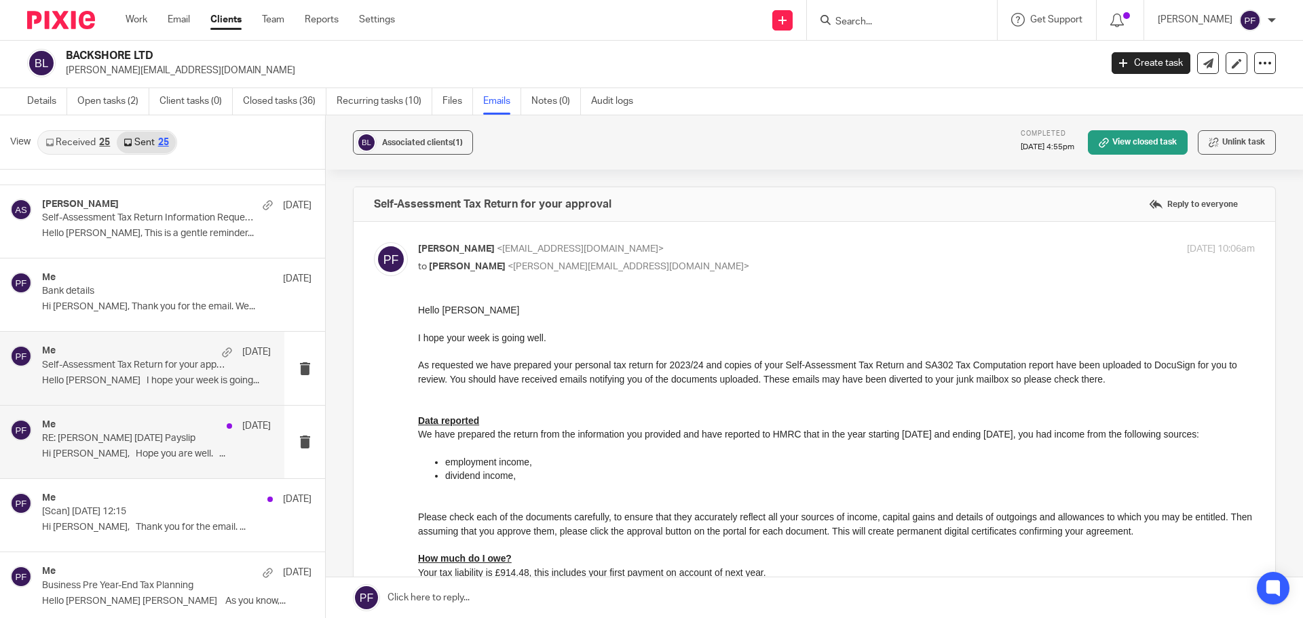
scroll to position [0, 0]
click at [135, 454] on p "Hi [PERSON_NAME], Hope you are well. ..." at bounding box center [156, 455] width 229 height 12
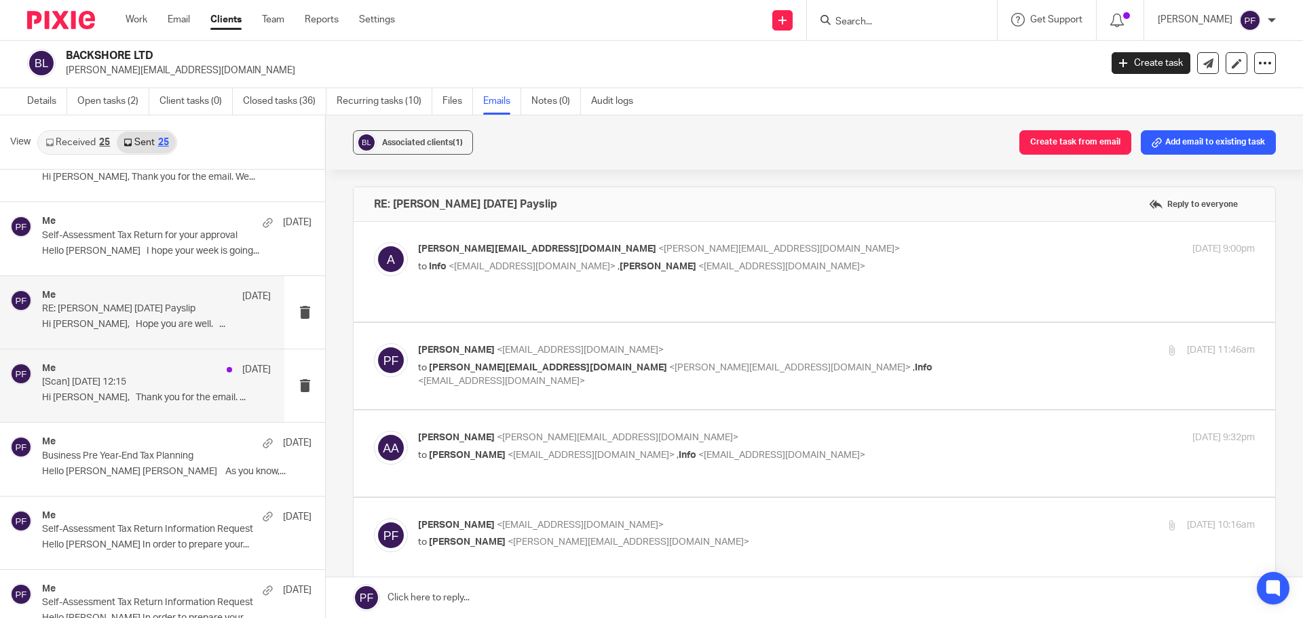
click at [141, 382] on p "[Scan] [DATE] 12:15" at bounding box center [133, 383] width 183 height 12
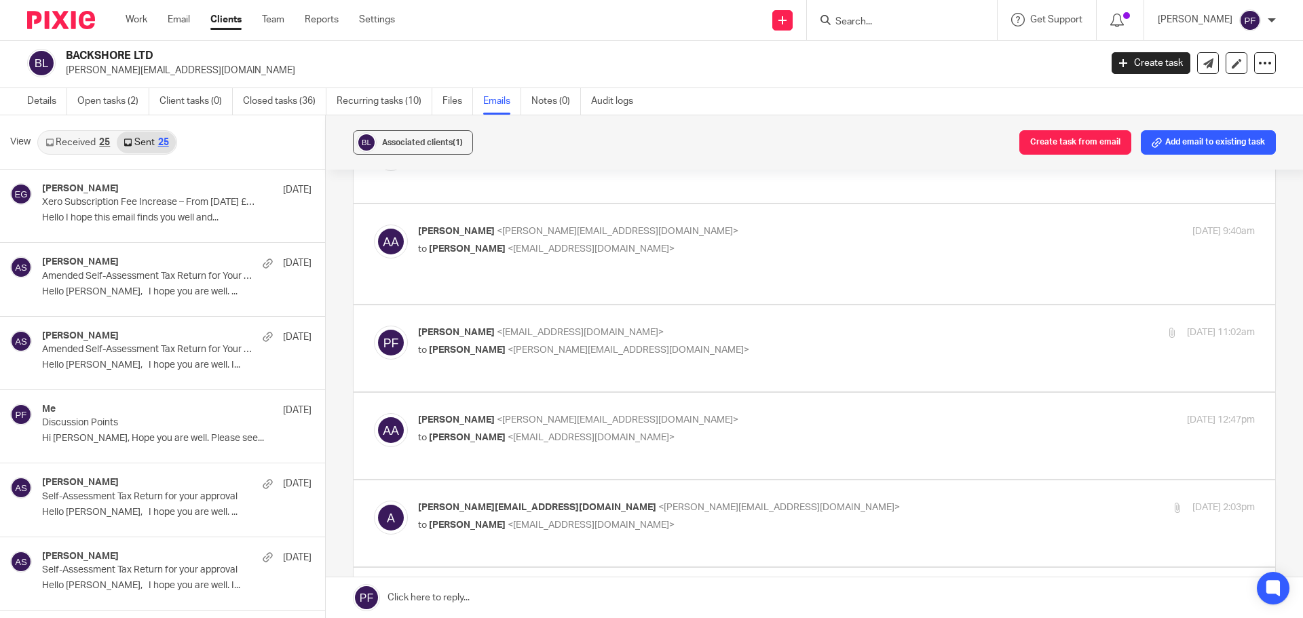
click at [80, 136] on link "Received 25" at bounding box center [78, 143] width 78 height 22
